Goal: Task Accomplishment & Management: Complete application form

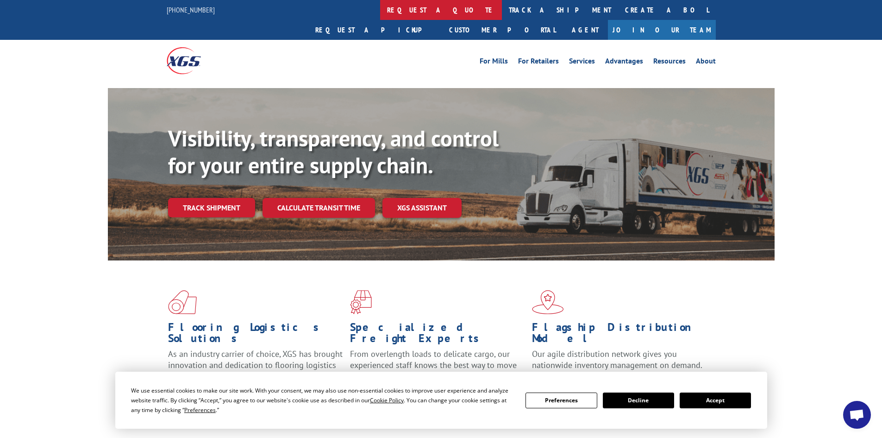
click at [380, 13] on link "request a quote" at bounding box center [441, 10] width 122 height 20
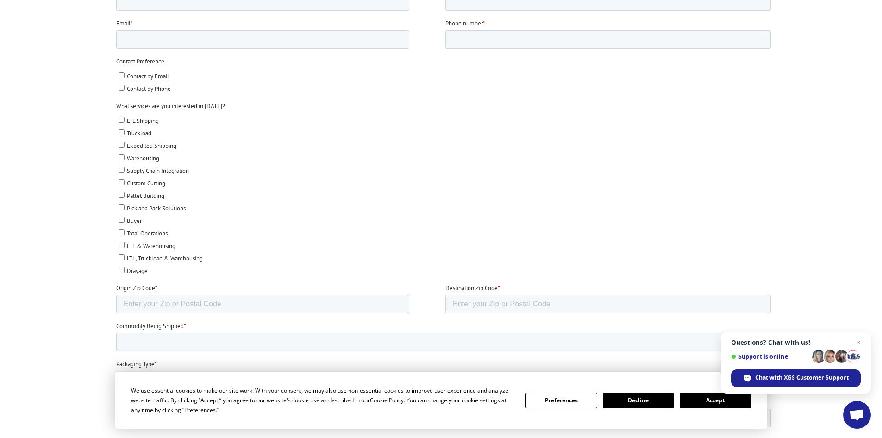
scroll to position [463, 0]
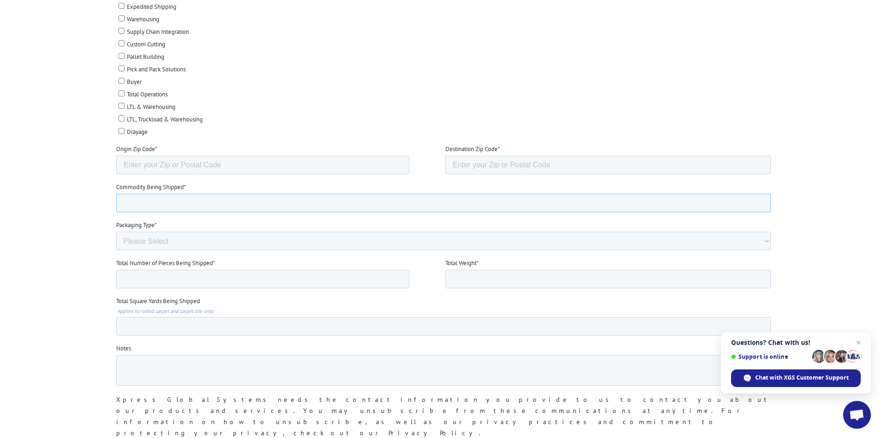
click at [258, 202] on input "Commodity Being Shipped *" at bounding box center [443, 203] width 655 height 19
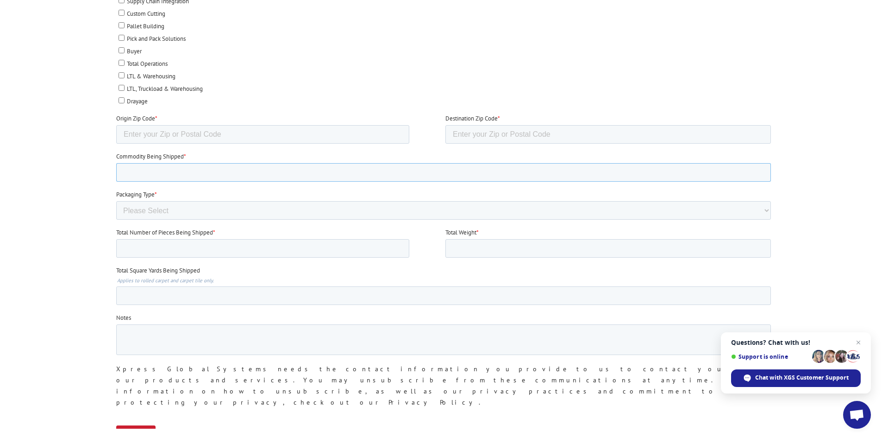
scroll to position [509, 0]
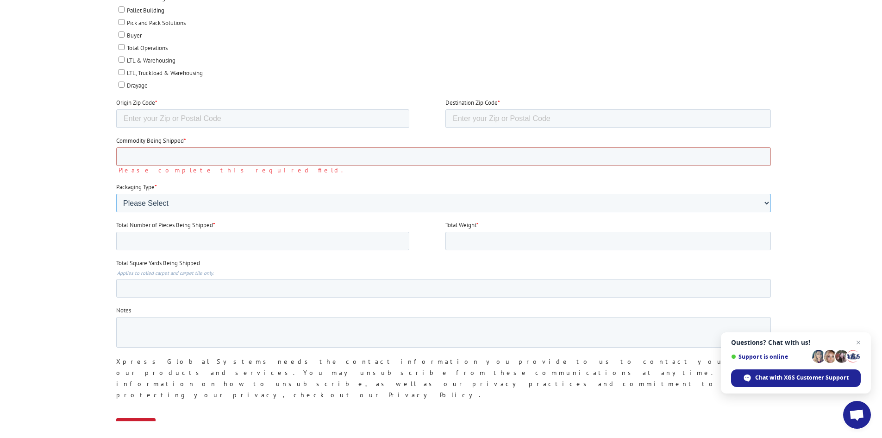
click at [239, 193] on div "Packaging Type * Please Select Rolled Goods Palletized" at bounding box center [445, 197] width 659 height 30
click at [239, 194] on select "Please Select Rolled Goods Palletized" at bounding box center [443, 203] width 655 height 19
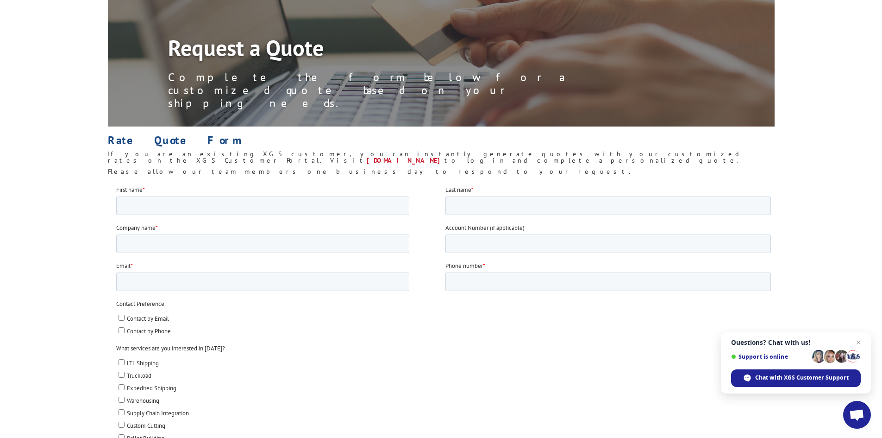
scroll to position [46, 0]
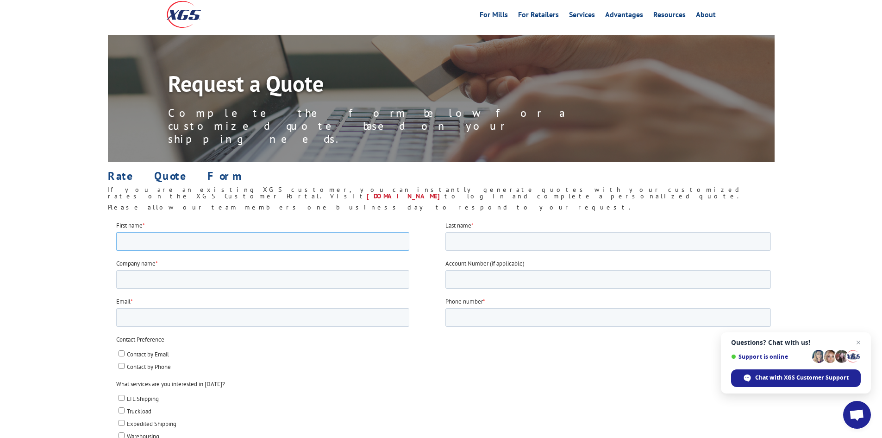
click at [181, 241] on input "First name *" at bounding box center [262, 241] width 293 height 19
type input "connor"
click at [619, 246] on input "Last name *" at bounding box center [608, 241] width 326 height 19
type input "cloer"
click at [205, 283] on input "Company name *" at bounding box center [262, 279] width 293 height 19
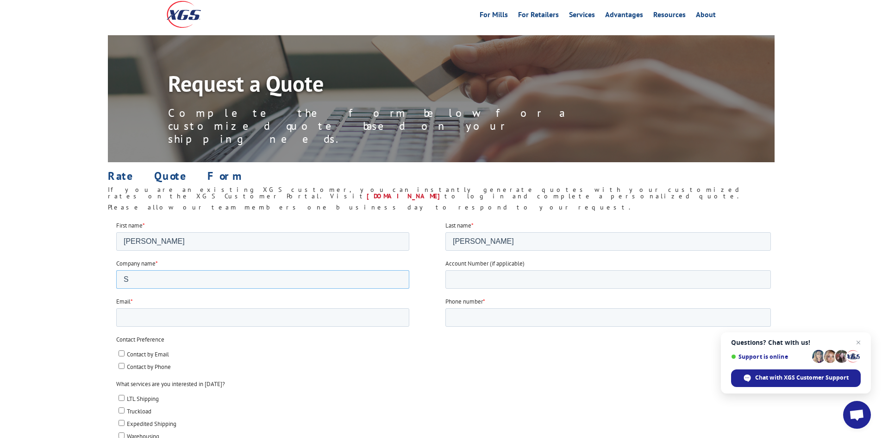
type input "S"
click at [473, 283] on input "Account Number (if applicable)" at bounding box center [608, 279] width 326 height 19
type input "90102"
click at [281, 322] on input "Email *" at bounding box center [262, 317] width 293 height 19
type input "conner@sfd-tx.com"
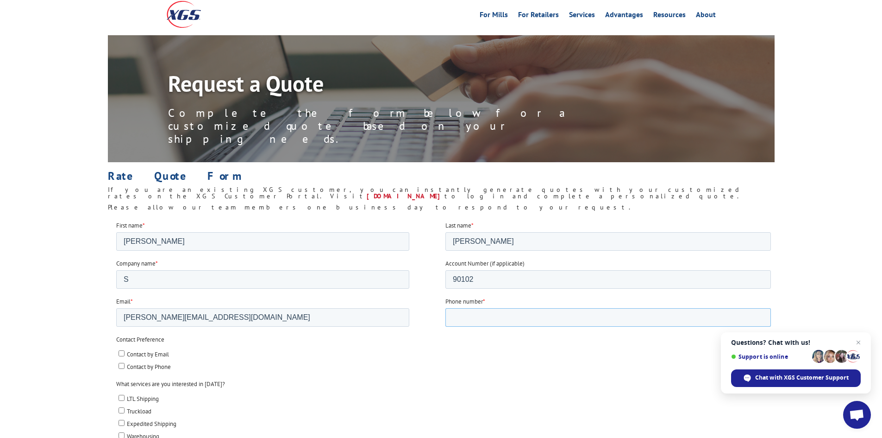
click at [501, 323] on input "Phone number *" at bounding box center [608, 317] width 326 height 19
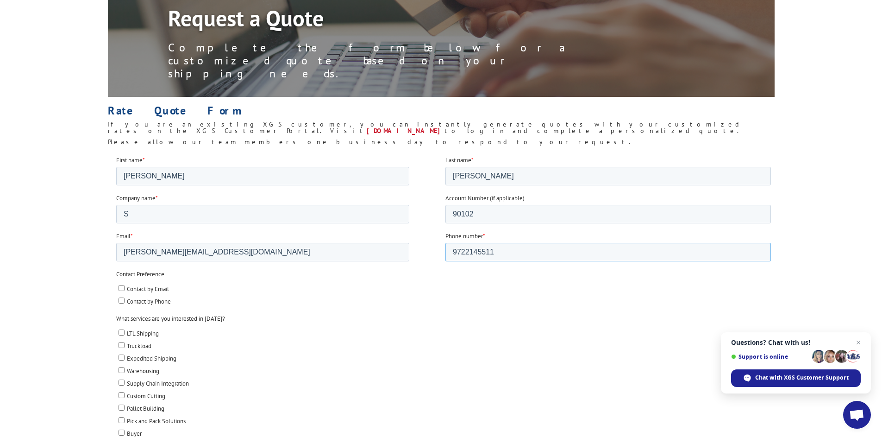
scroll to position [139, 0]
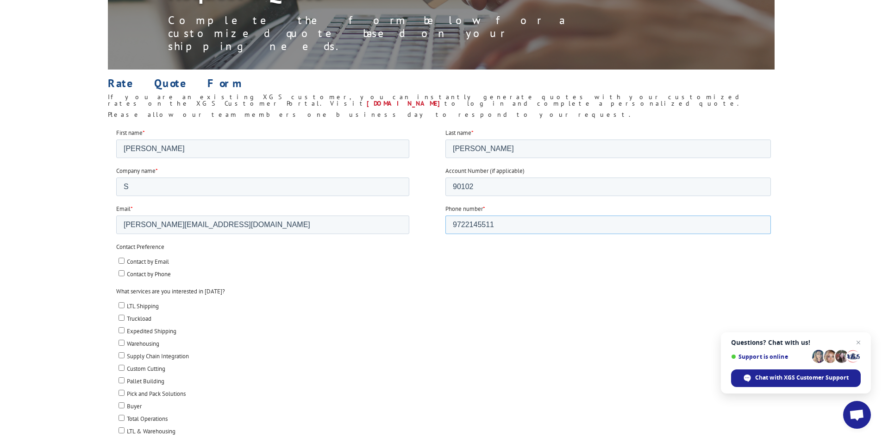
type input "9722145511"
click at [129, 259] on span "Contact by Email" at bounding box center [147, 261] width 42 height 8
click at [124, 259] on input "Contact by Email" at bounding box center [121, 260] width 6 height 6
checkbox input "true"
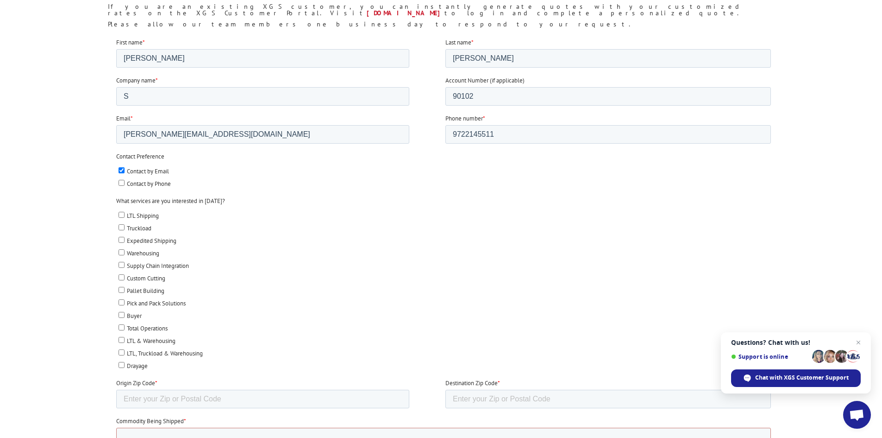
scroll to position [232, 0]
click at [138, 214] on span "LTL Shipping" at bounding box center [142, 213] width 32 height 8
click at [124, 214] on input "LTL Shipping" at bounding box center [121, 212] width 6 height 6
checkbox input "true"
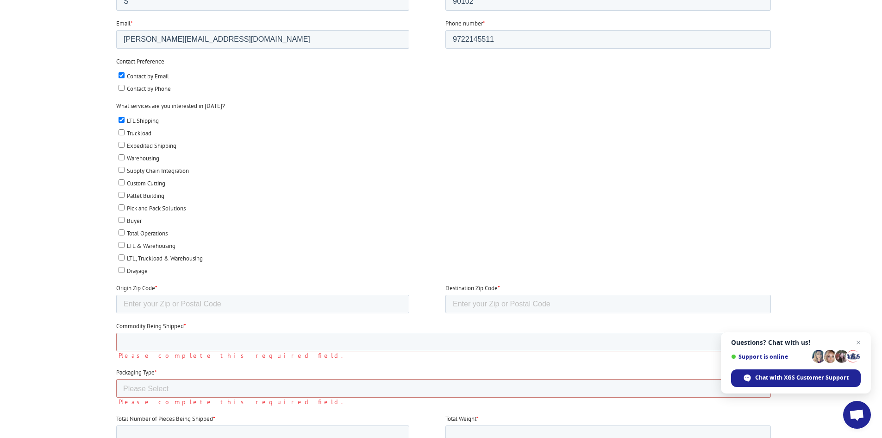
scroll to position [371, 0]
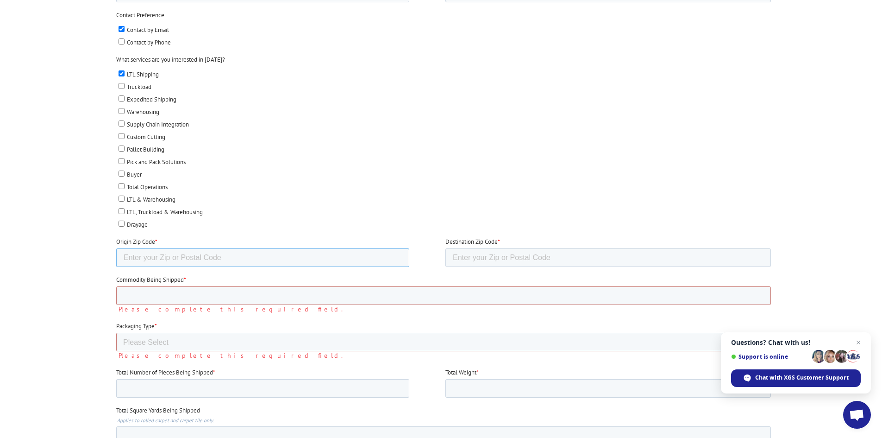
click at [295, 259] on input "Origin Zip Code *" at bounding box center [262, 257] width 293 height 19
type input "75247"
click at [618, 256] on input "Destination Zip Code *" at bounding box center [608, 257] width 326 height 19
paste input "78219"
type input "78219"
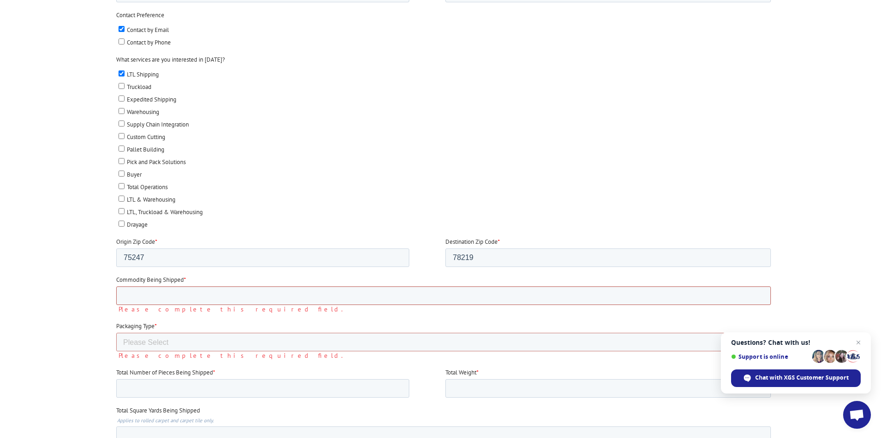
click at [419, 291] on input "Commodity Being Shipped *" at bounding box center [443, 295] width 655 height 19
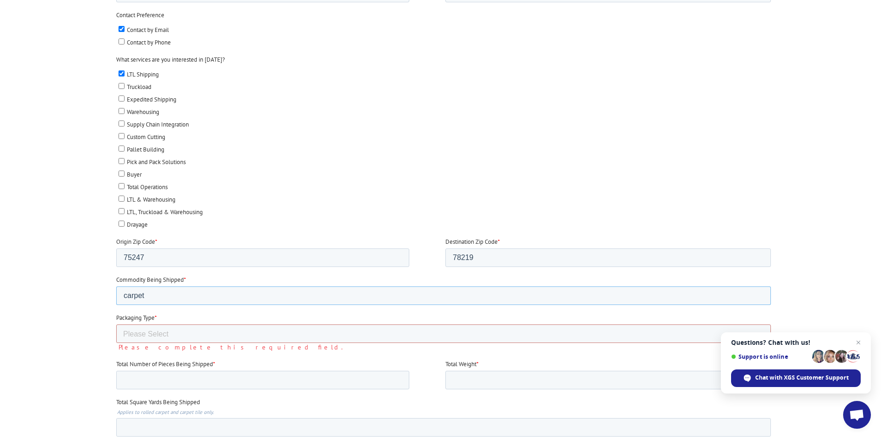
type input "carpet"
click at [308, 345] on label "Please complete this required field." at bounding box center [446, 347] width 656 height 8
click at [304, 332] on select "Please Select Rolled Goods Palletized" at bounding box center [443, 333] width 655 height 19
select select "Rolled Carpet"
click at [116, 343] on select "Please Select Rolled Goods Palletized" at bounding box center [443, 333] width 655 height 19
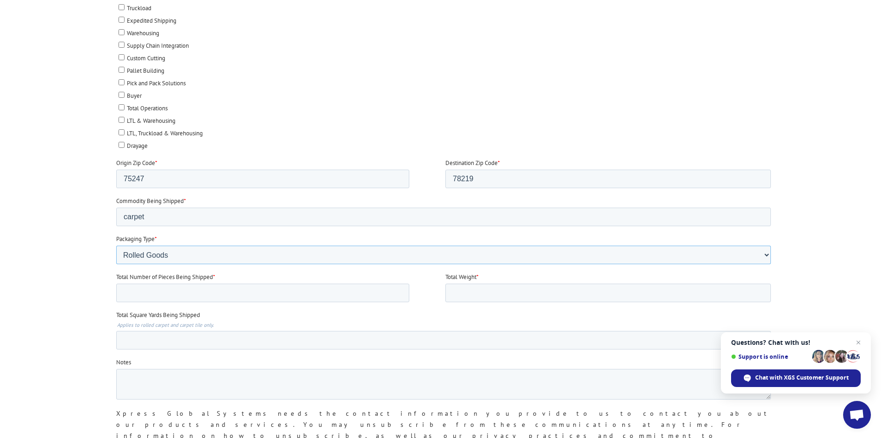
scroll to position [463, 0]
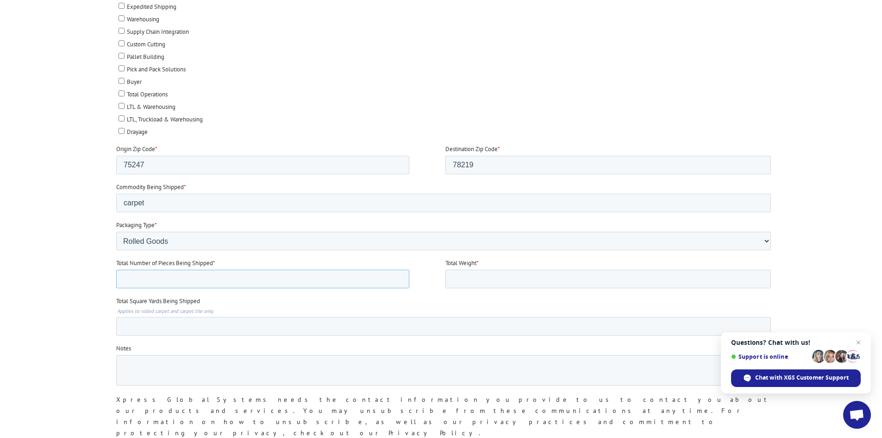
click at [299, 282] on input "Total Number of Pieces Being Shipped *" at bounding box center [262, 279] width 293 height 19
type input "1"
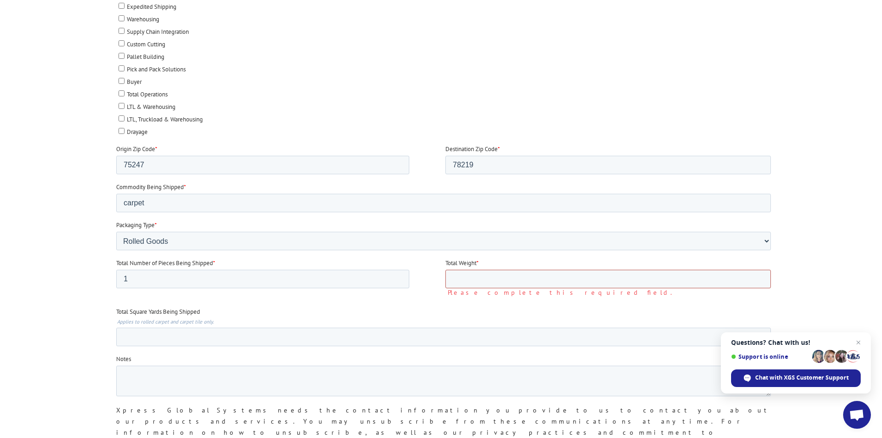
click at [531, 278] on input "Total Weight *" at bounding box center [608, 279] width 326 height 19
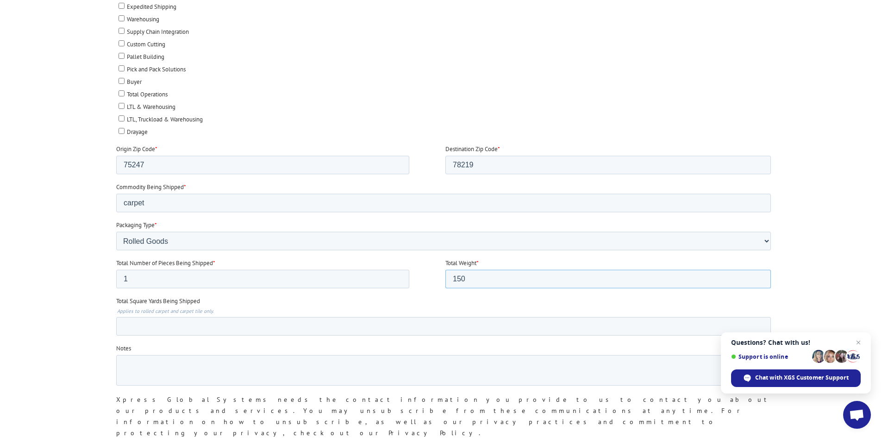
type input "150"
click at [271, 320] on input "Total Square Yards Being Shipped" at bounding box center [443, 326] width 655 height 19
type input "75"
click at [239, 358] on textarea "Notes" at bounding box center [443, 370] width 655 height 31
click at [858, 338] on span "Close chat" at bounding box center [859, 343] width 12 height 12
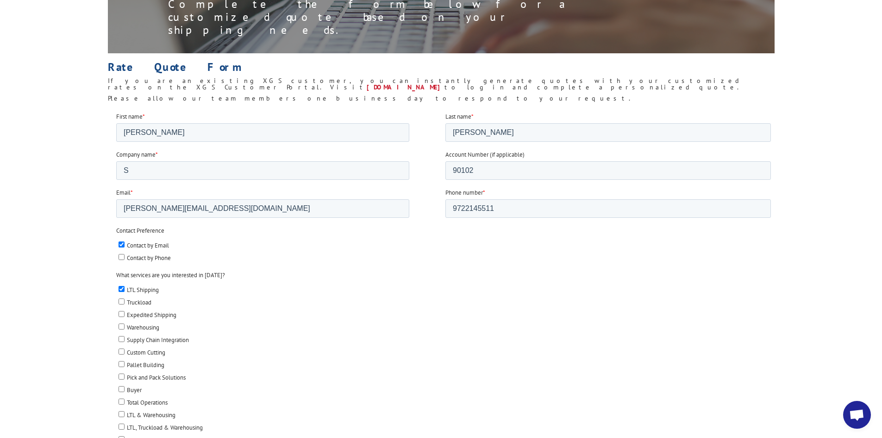
scroll to position [139, 0]
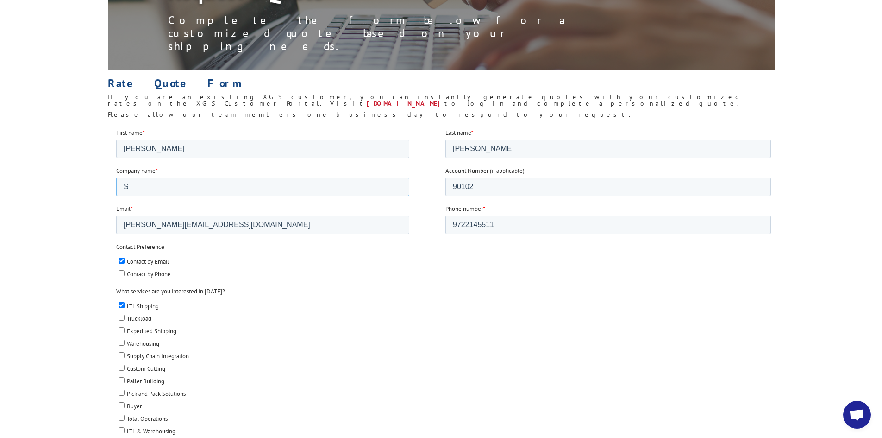
click at [147, 188] on input "S" at bounding box center [262, 186] width 293 height 19
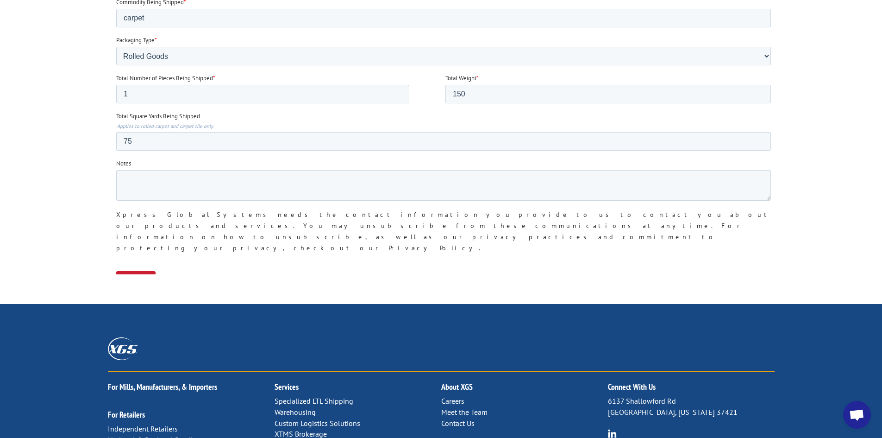
scroll to position [648, 0]
type input "Southwest Wholesale Flooring"
click at [129, 270] on input "Submit" at bounding box center [135, 279] width 39 height 18
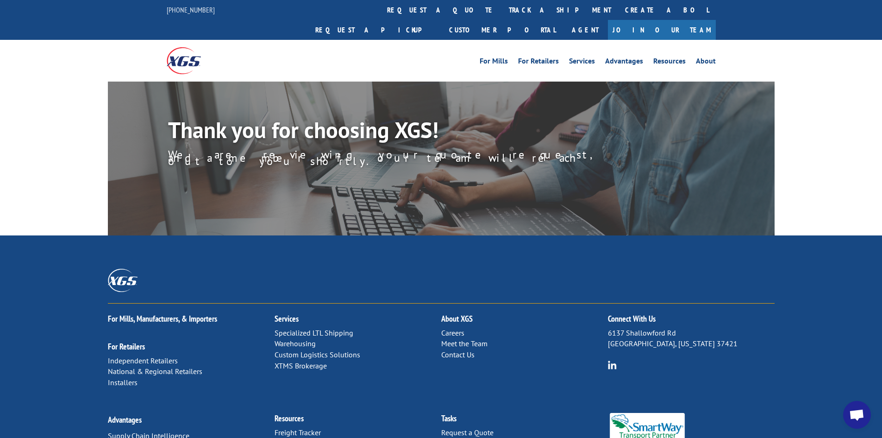
click at [797, 59] on div "For Mills For Retailers Services Advantages Resources About For Mills For Retai…" at bounding box center [441, 60] width 882 height 41
click at [817, 246] on div "For Mills, Manufacturers, & Importers For Retailers Independent Retailers Natio…" at bounding box center [441, 379] width 882 height 288
click at [781, 235] on div "For Mills, Manufacturers, & Importers For Retailers Independent Retailers Natio…" at bounding box center [441, 379] width 882 height 288
